Goal: Transaction & Acquisition: Book appointment/travel/reservation

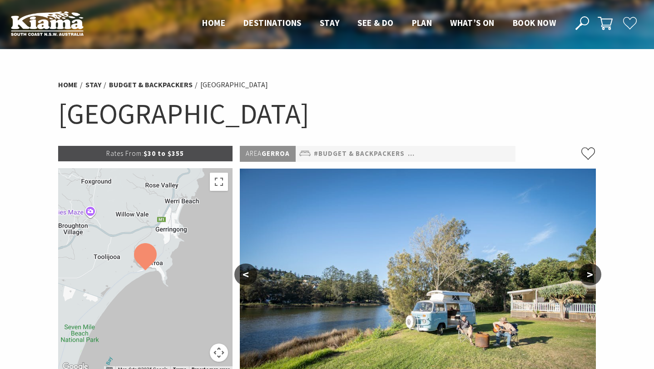
select select "3"
select select "2"
click at [592, 271] on button ">" at bounding box center [590, 275] width 23 height 22
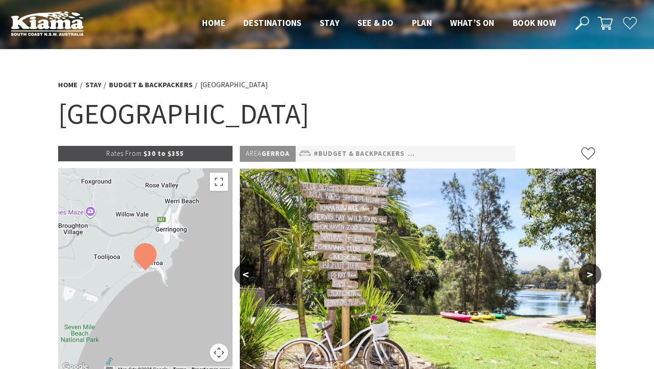
click at [591, 271] on button ">" at bounding box center [590, 275] width 23 height 22
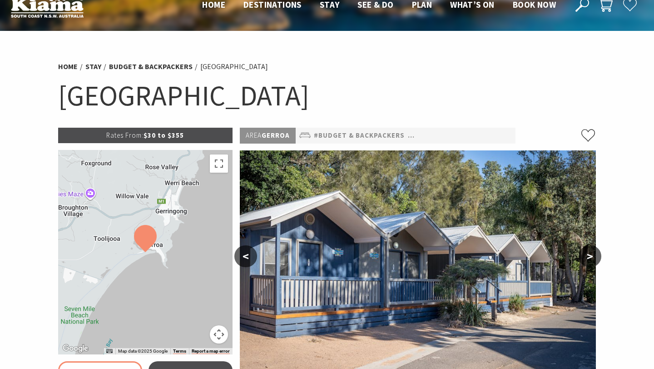
scroll to position [24, 0]
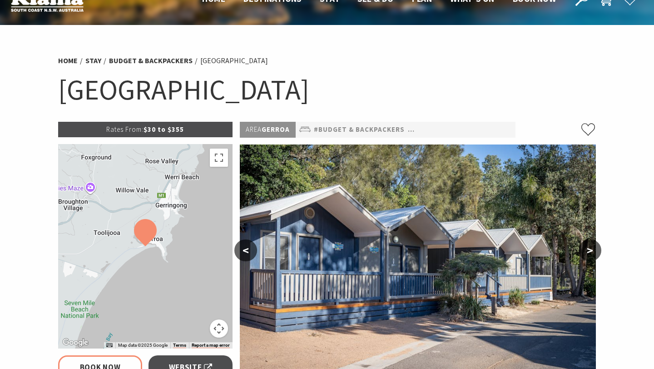
click at [592, 247] on button ">" at bounding box center [590, 250] width 23 height 22
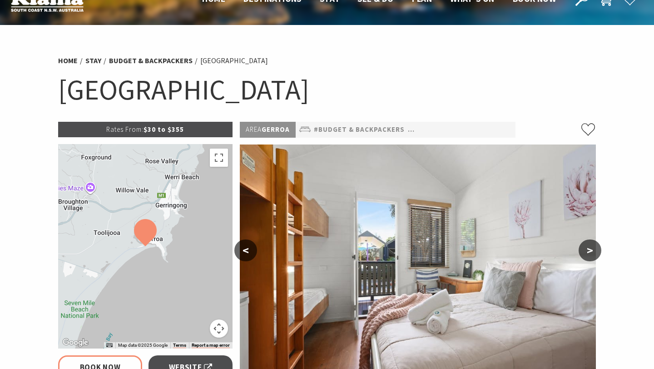
click at [592, 247] on button ">" at bounding box center [590, 250] width 23 height 22
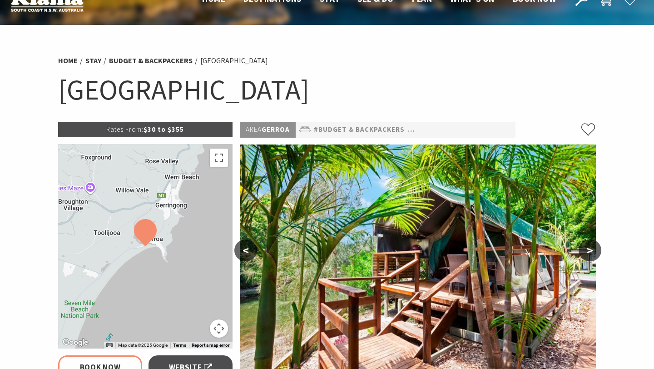
click at [592, 247] on button ">" at bounding box center [590, 250] width 23 height 22
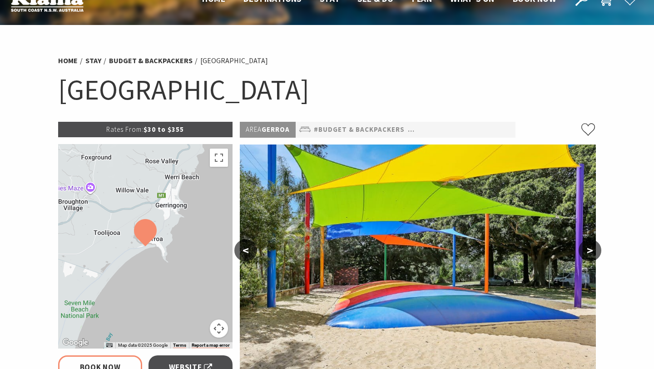
click at [592, 247] on button ">" at bounding box center [590, 250] width 23 height 22
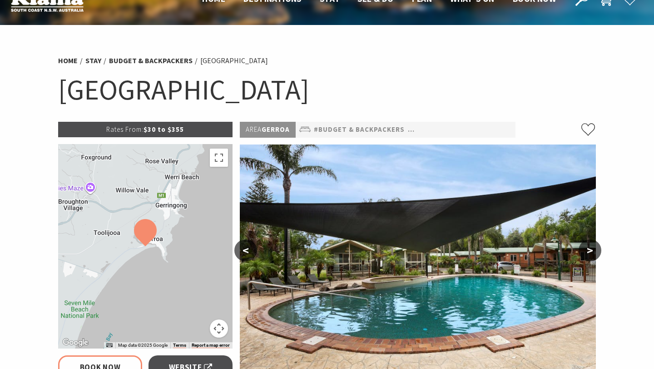
click at [592, 247] on button ">" at bounding box center [590, 250] width 23 height 22
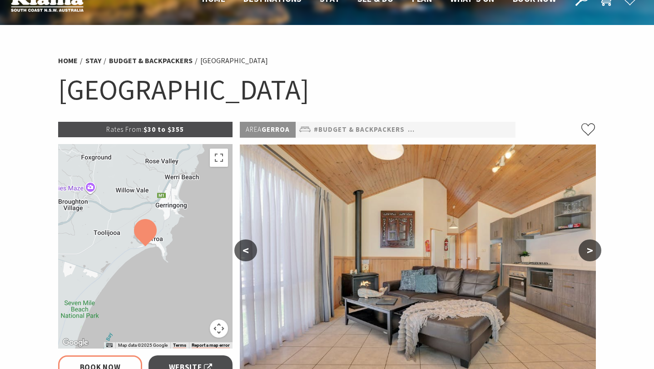
click at [592, 247] on button ">" at bounding box center [590, 250] width 23 height 22
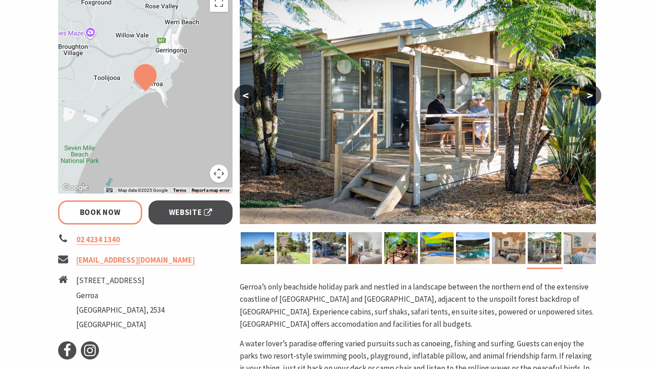
scroll to position [325, 0]
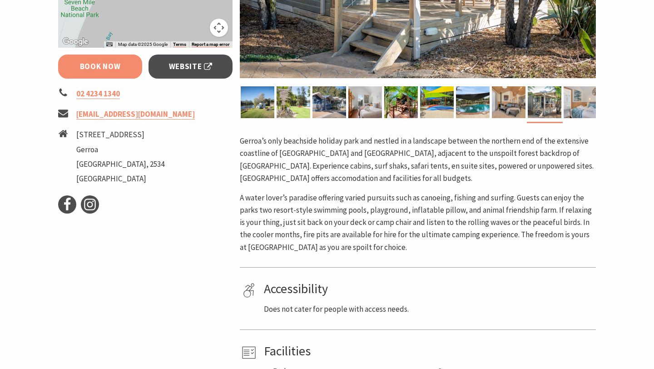
click at [85, 72] on link "Book Now" at bounding box center [100, 67] width 84 height 24
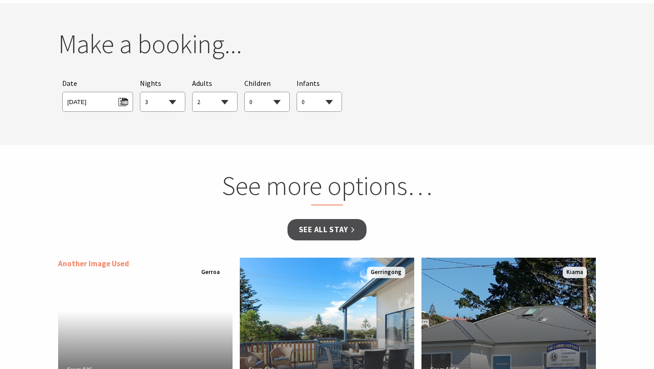
scroll to position [851, 0]
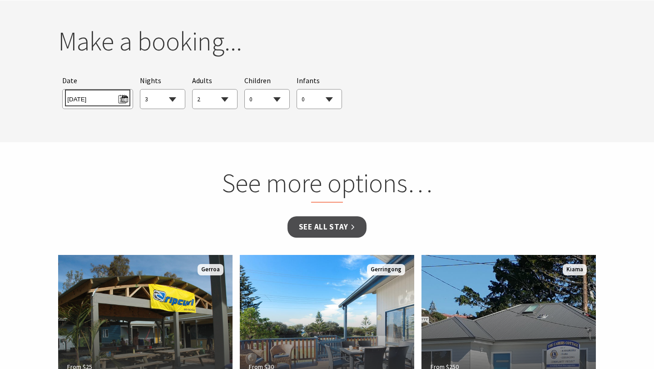
click at [114, 99] on span "[DATE]" at bounding box center [97, 98] width 60 height 12
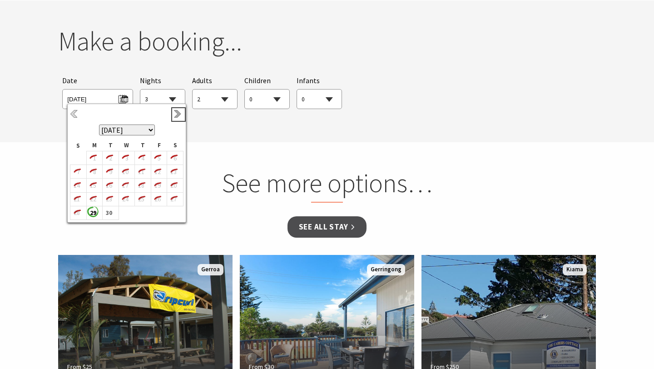
click at [175, 114] on link "Next" at bounding box center [179, 114] width 10 height 10
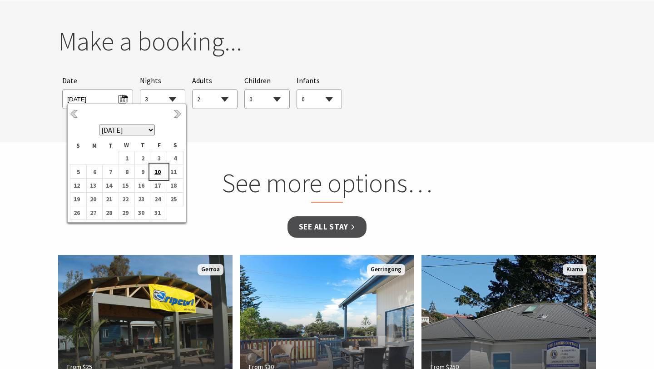
click at [160, 170] on b "10" at bounding box center [157, 172] width 12 height 12
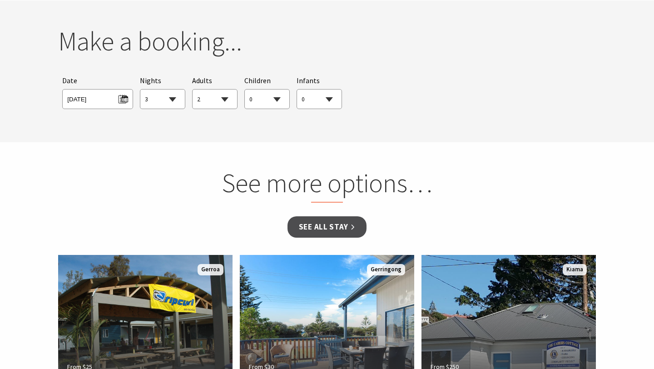
click at [167, 101] on select "1 2 3 4 5 6 7 8 9 10 11 12 13 14 15 16 17 18 19 20 21 22 23 24 25 26 27 28 29 30" at bounding box center [162, 100] width 45 height 20
select select "1"
click at [140, 90] on select "1 2 3 4 5 6 7 8 9 10 11 12 13 14 15 16 17 18 19 20 21 22 23 24 25 26 27 28 29 30" at bounding box center [162, 100] width 45 height 20
click at [218, 97] on select "0 1 2 3 4 5 6 7 8 9 10 11 12 13 14 15 16 17 18 19 20 21 22 23 24 25 26 27 28 29…" at bounding box center [215, 100] width 45 height 20
select select "0"
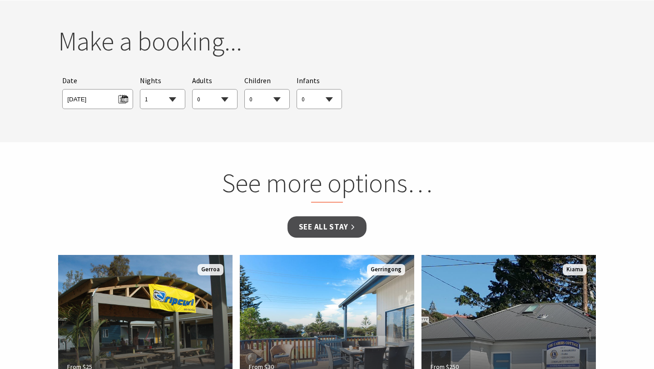
click at [193, 90] on select "0 1 2 3 4 5 6 7 8 9 10 11 12 13 14 15 16 17 18 19 20 21 22 23 24 25 26 27 28 29…" at bounding box center [215, 100] width 45 height 20
click at [274, 97] on select "0 1 2 3 4 5 6 7 8 9 10 11 12 13 14 15 16 17 18 19 20 21 22 23 24 25 26 27 28 29…" at bounding box center [267, 100] width 45 height 20
select select "6"
click at [245, 90] on select "0 1 2 3 4 5 6 7 8 9 10 11 12 13 14 15 16 17 18 19 20 21 22 23 24 25 26 27 28 29…" at bounding box center [267, 100] width 45 height 20
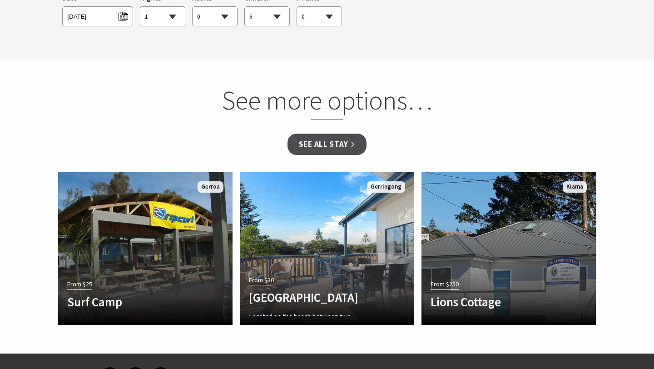
scroll to position [995, 0]
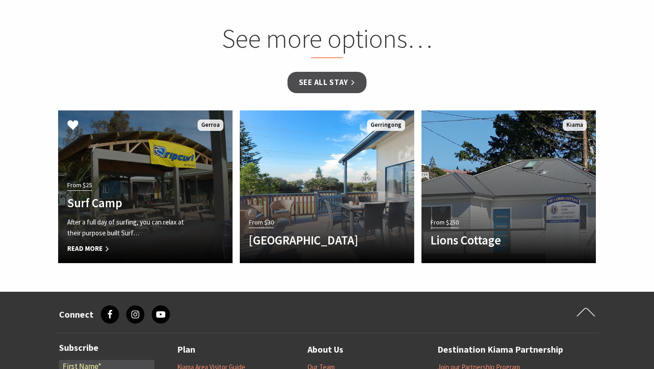
click at [145, 179] on div "From $25 Surf Camp After a full day of surfing, you can relax at their purpose …" at bounding box center [132, 216] width 148 height 75
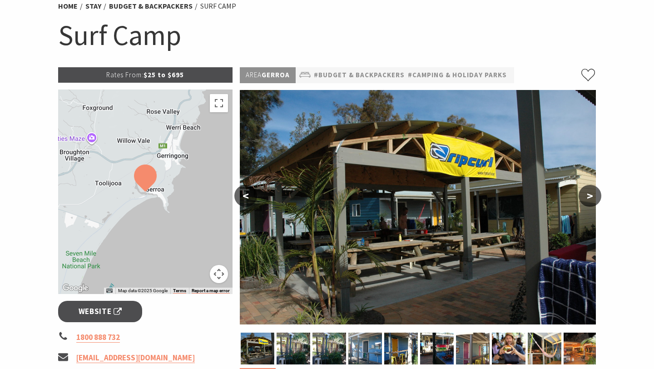
scroll to position [84, 0]
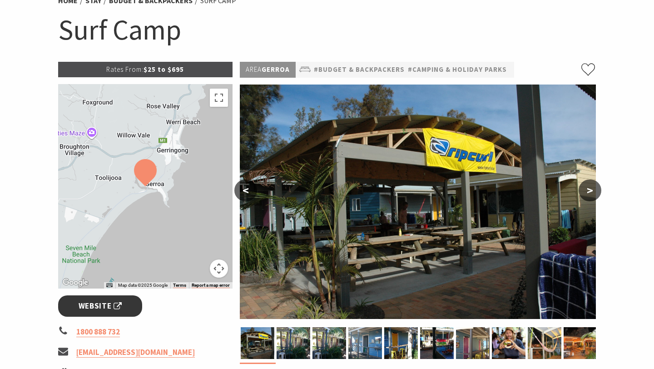
click at [109, 312] on span "Website" at bounding box center [101, 306] width 44 height 12
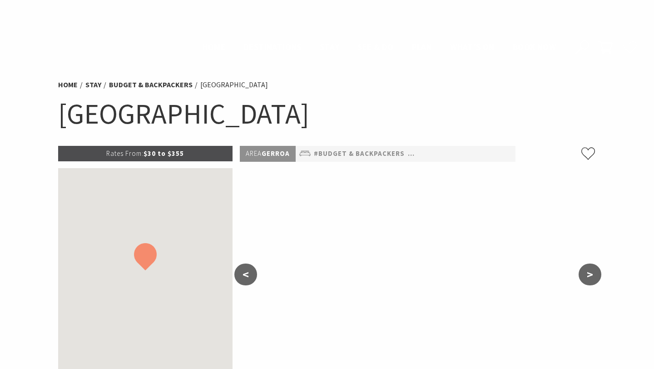
select select "6"
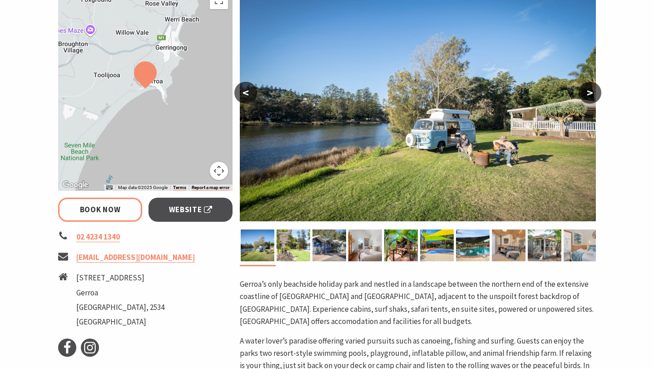
scroll to position [184, 0]
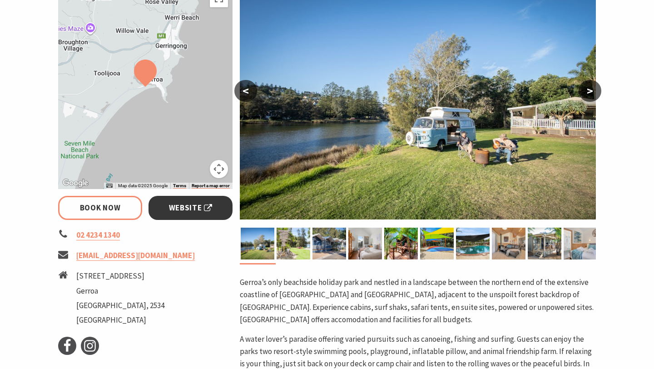
click at [202, 210] on span "Website" at bounding box center [191, 208] width 44 height 12
select select "1"
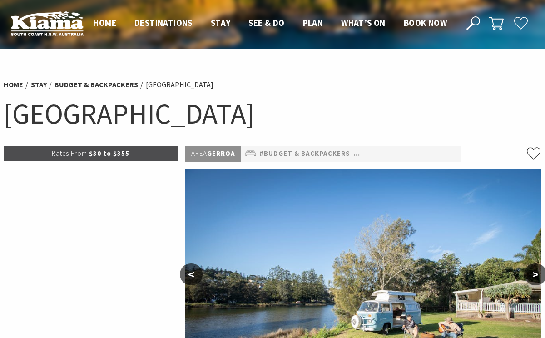
select select "6"
